Goal: Transaction & Acquisition: Purchase product/service

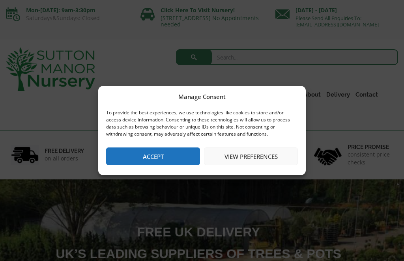
click at [236, 153] on button "View preferences" at bounding box center [251, 156] width 94 height 18
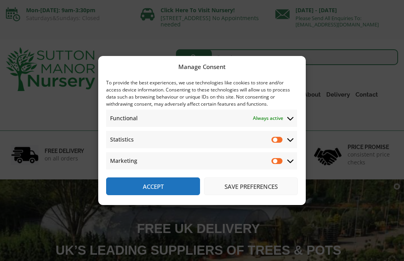
click at [277, 152] on span "Marketing Marketing" at bounding box center [201, 160] width 191 height 17
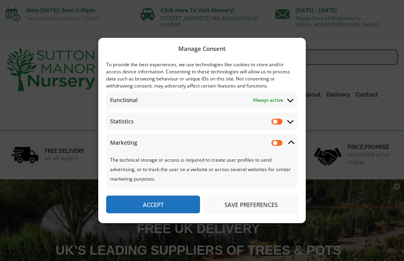
click at [275, 119] on input "Statistics" at bounding box center [277, 121] width 12 height 8
click at [272, 121] on input "Statistics" at bounding box center [277, 121] width 12 height 8
checkbox input "false"
click at [125, 208] on button "Accept" at bounding box center [153, 205] width 94 height 18
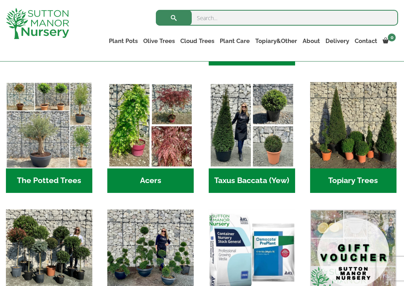
scroll to position [506, 0]
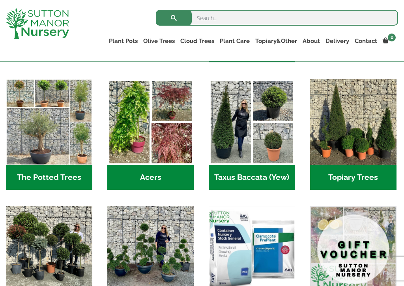
click at [142, 165] on h2 "Acers (3)" at bounding box center [150, 177] width 86 height 24
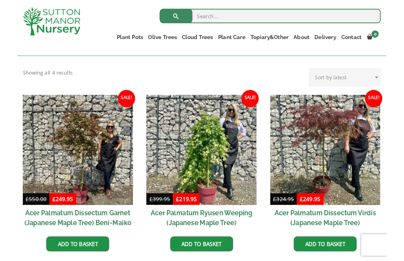
scroll to position [207, 0]
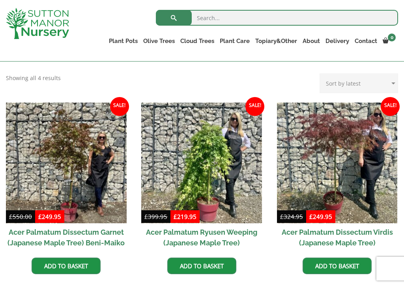
click at [71, 257] on link "Add to basket" at bounding box center [66, 265] width 69 height 17
